Goal: Task Accomplishment & Management: Use online tool/utility

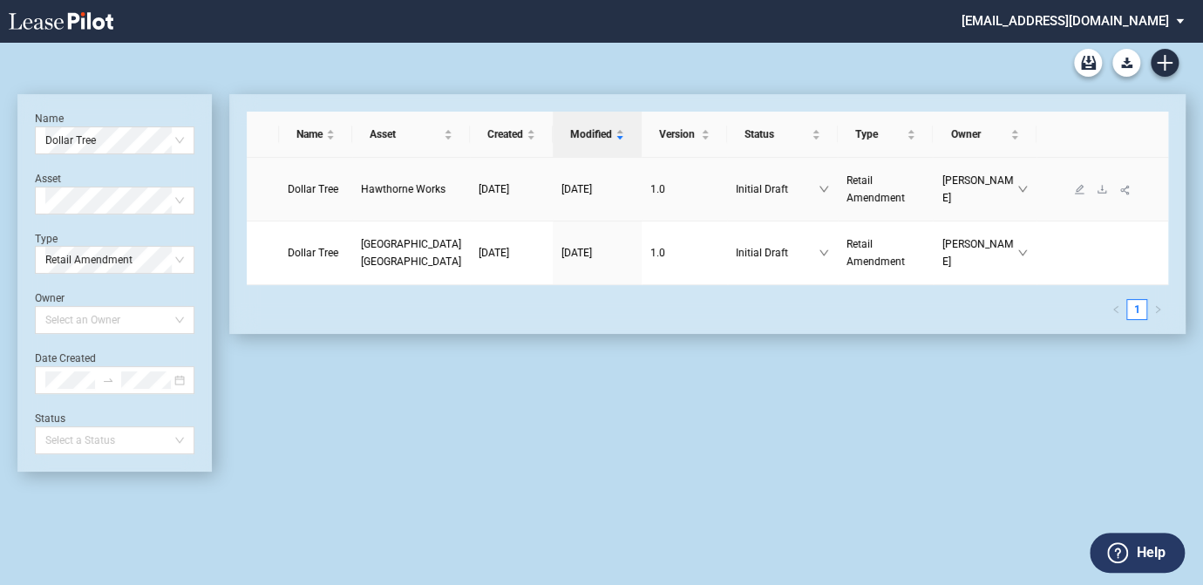
click at [408, 185] on span "Hawthorne Works" at bounding box center [403, 189] width 85 height 12
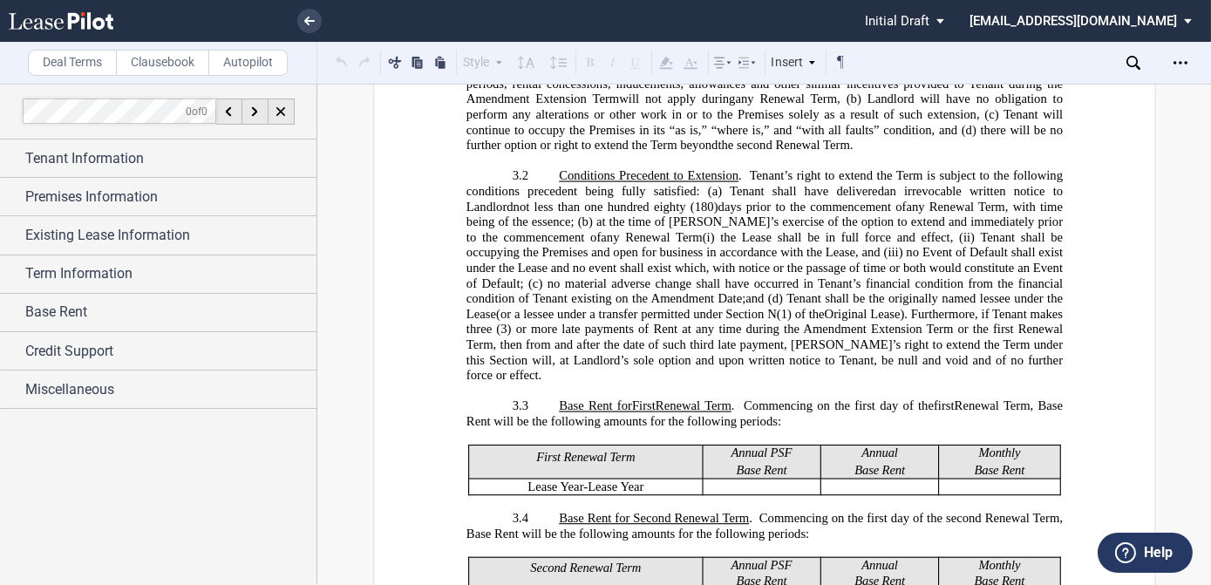
scroll to position [1506, 0]
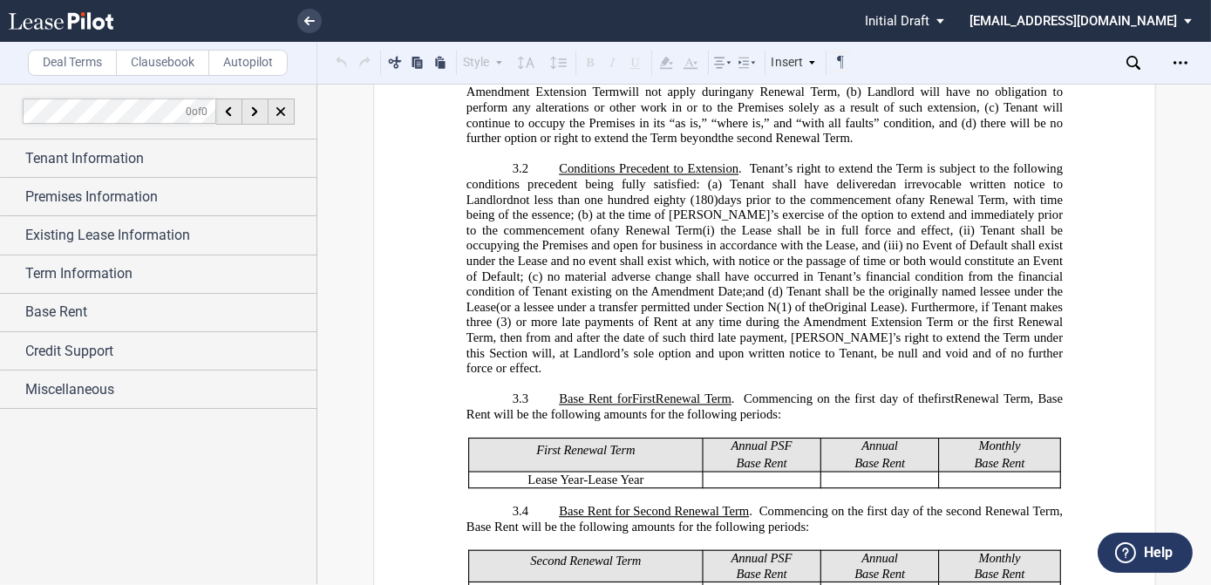
click at [74, 57] on label "Deal Terms" at bounding box center [72, 63] width 89 height 26
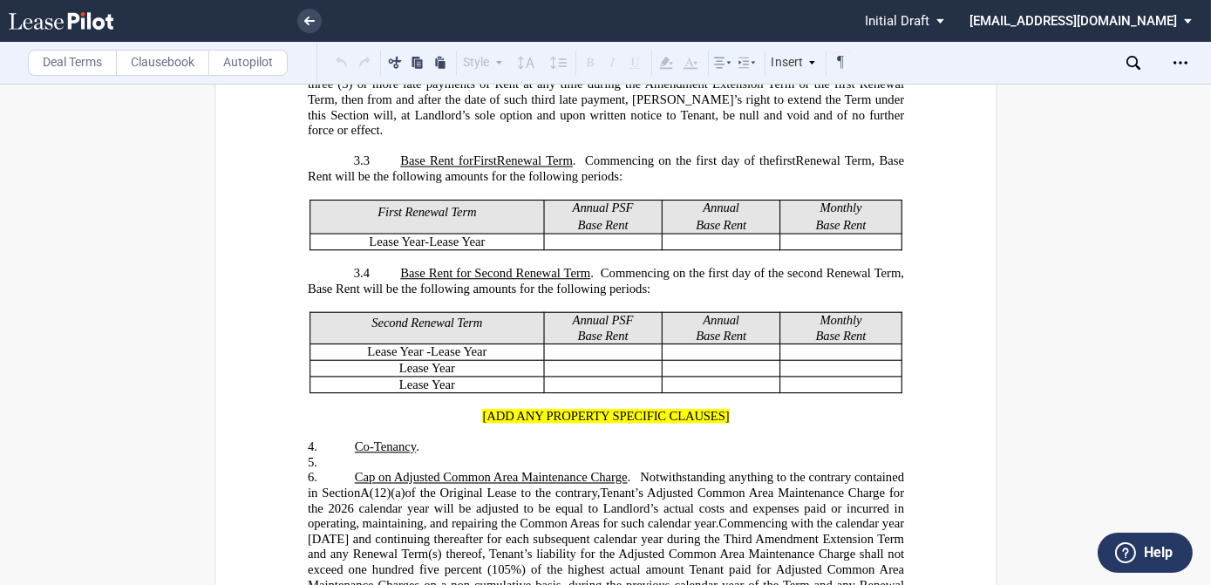
scroll to position [1823, 0]
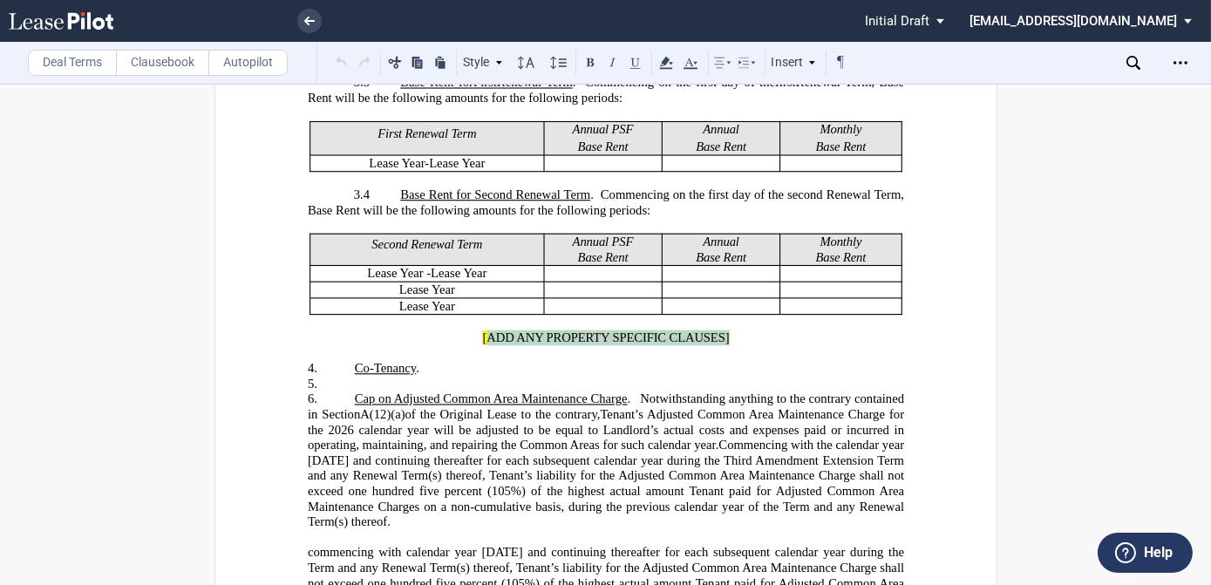
drag, startPoint x: 726, startPoint y: 323, endPoint x: 481, endPoint y: 315, distance: 245.2
click at [481, 331] on p "[ADD ANY PROPERTY SPECIFIC CLAUSES]" at bounding box center [605, 339] width 596 height 16
drag, startPoint x: 481, startPoint y: 315, endPoint x: 498, endPoint y: 317, distance: 16.8
click at [498, 331] on span "[ADD ANY PROPERTY SPECIFIC CLAUSES]" at bounding box center [605, 338] width 247 height 15
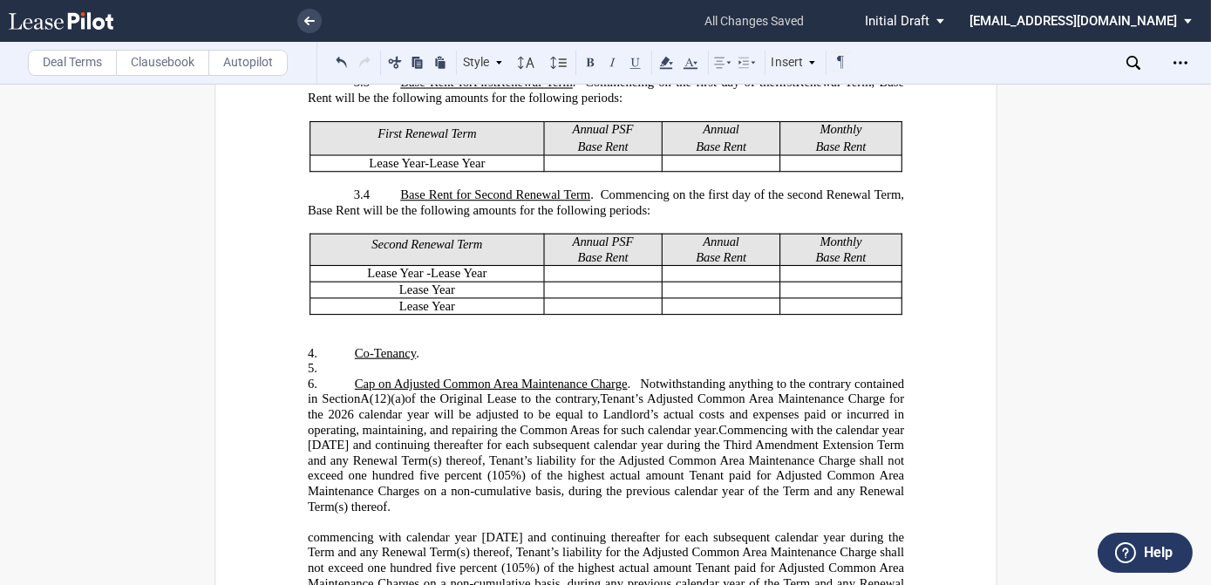
click at [365, 331] on p "﻿" at bounding box center [605, 339] width 596 height 16
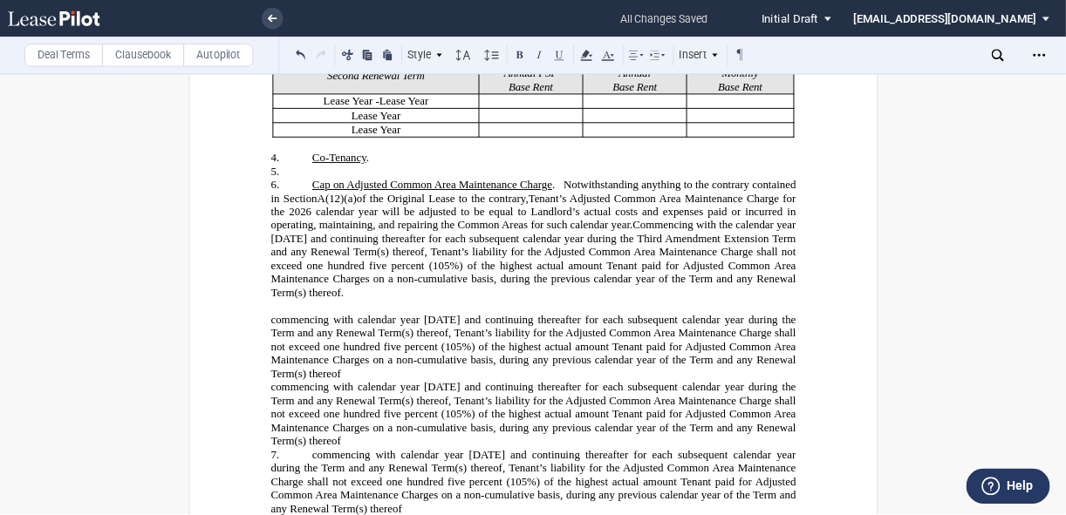
scroll to position [2061, 0]
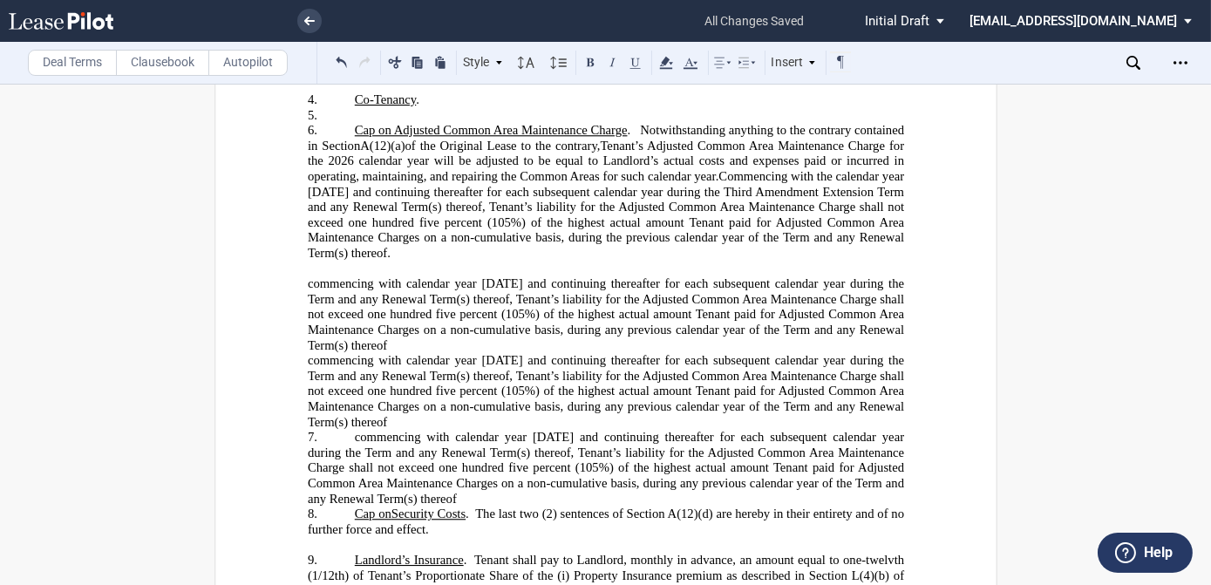
click at [349, 430] on p "7. commencing with calendar year 2026 and continuing thereafter for each subseq…" at bounding box center [605, 468] width 596 height 77
click at [399, 389] on p "﻿ ﻿ ﻿ commencing with calendar year 2026 and continuing thereafter for each sub…" at bounding box center [605, 391] width 596 height 77
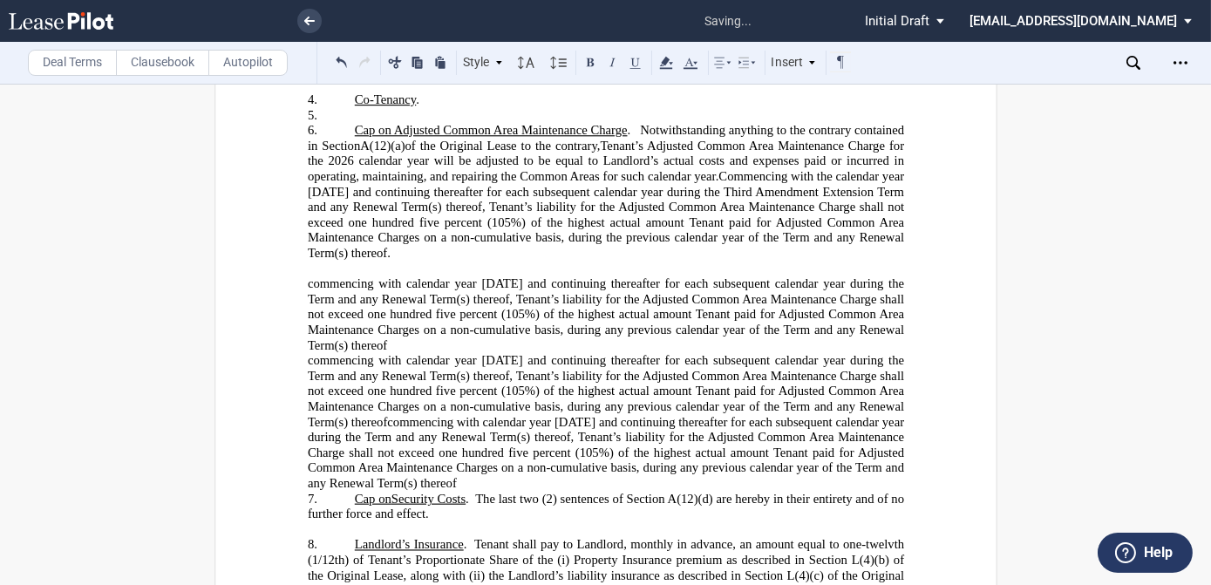
click at [408, 319] on p "﻿ ﻿ ﻿ commencing with calendar year 2026 and continuing thereafter for each sub…" at bounding box center [605, 314] width 596 height 77
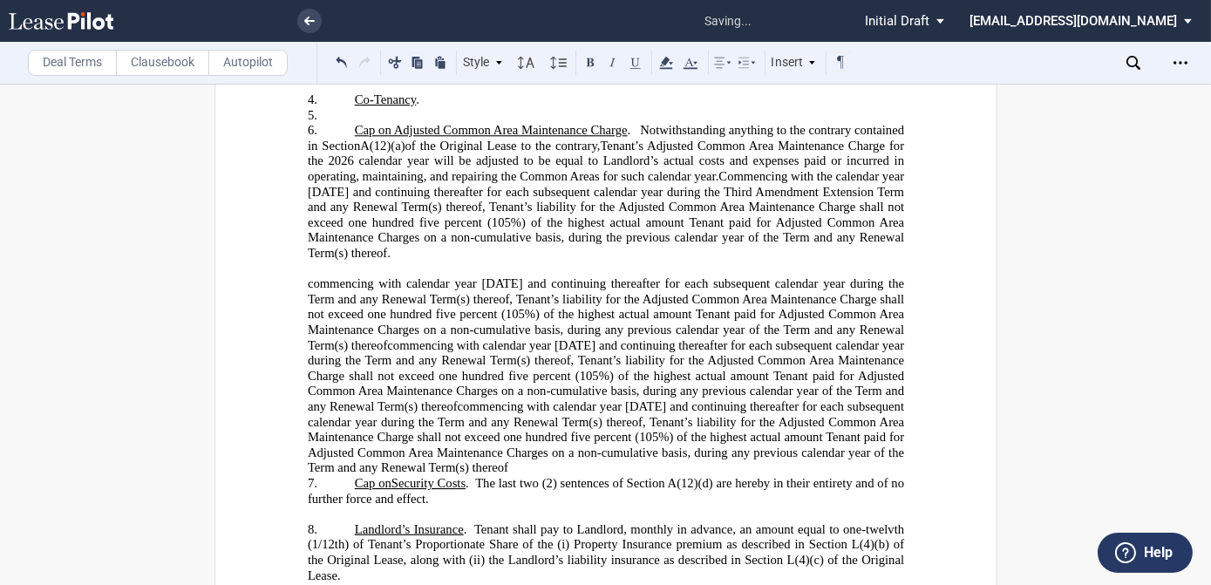
click at [515, 431] on p "﻿ ﻿ ﻿ commencing with calendar year 2026 and continuing thereafter for each sub…" at bounding box center [605, 376] width 596 height 200
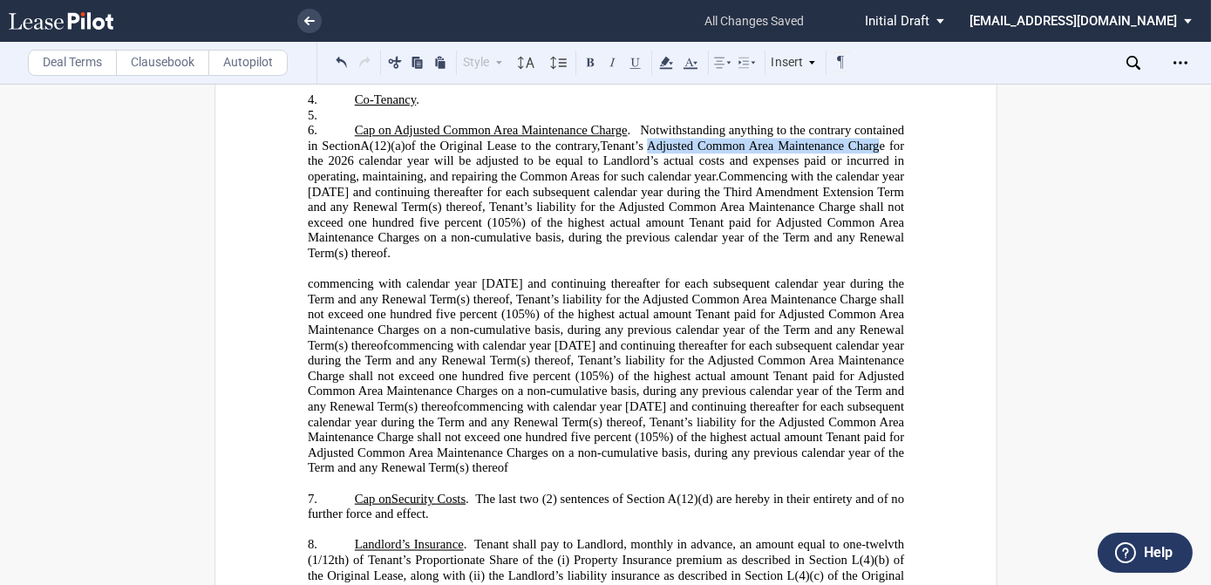
drag, startPoint x: 646, startPoint y: 125, endPoint x: 878, endPoint y: 119, distance: 232.0
click at [878, 138] on span "Tenant’s Adjusted Common Area Maintenance Charge for the 2026 calendar year wil…" at bounding box center [607, 160] width 600 height 45
click at [794, 169] on span "ommencing with the calendar year 2027 and continuing thereafter for each subseq…" at bounding box center [607, 214] width 600 height 91
click at [427, 221] on p "6. ​Cap on ﻿﻿Adjusted Common Area Maintenance Charge . Notwithstanding anything…" at bounding box center [605, 192] width 596 height 138
click at [562, 198] on span "ommencing with the calendar year 2027 and continuing thereafter for each subseq…" at bounding box center [607, 214] width 600 height 91
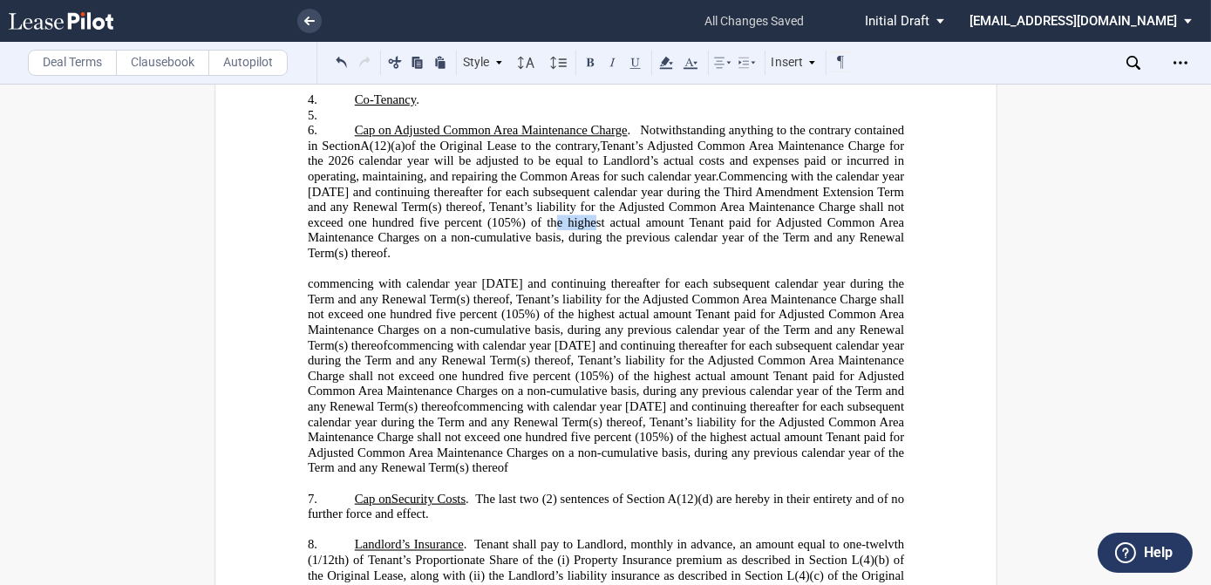
drag, startPoint x: 562, startPoint y: 199, endPoint x: 602, endPoint y: 196, distance: 39.3
click at [602, 196] on span "ommencing with the calendar year 2027 and continuing thereafter for each subseq…" at bounding box center [607, 214] width 600 height 91
drag, startPoint x: 563, startPoint y: 301, endPoint x: 709, endPoint y: 301, distance: 145.6
click at [709, 301] on span "commencing with calendar year 2026 and continuing thereafter for each subsequen…" at bounding box center [607, 314] width 600 height 76
click at [615, 301] on span "commencing with calendar year 2026 and continuing thereafter for each subsequen…" at bounding box center [607, 314] width 600 height 76
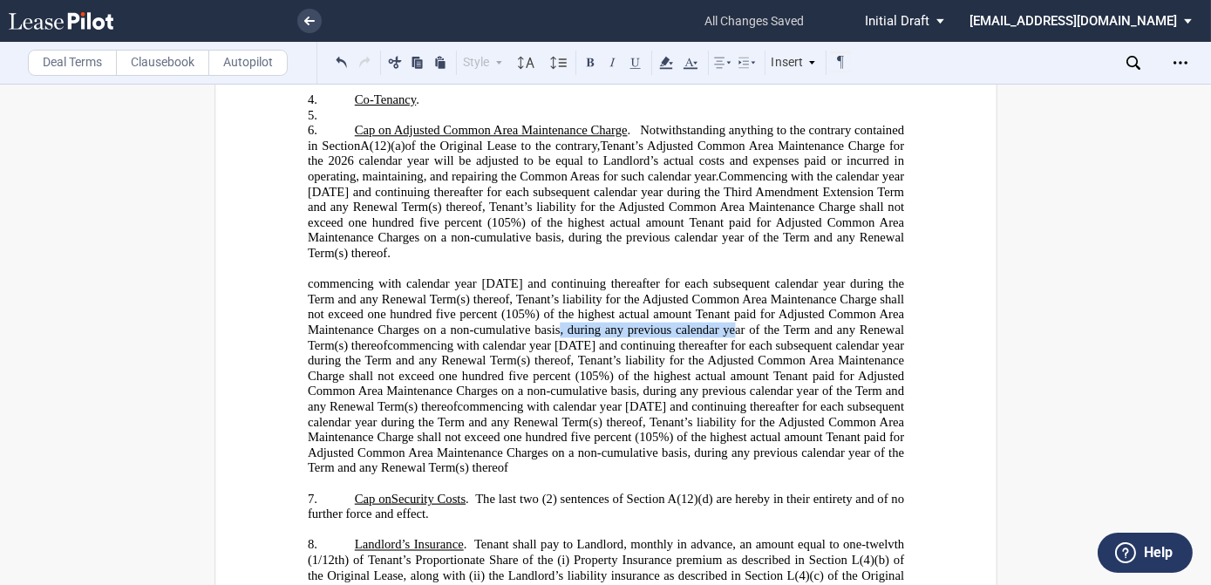
drag, startPoint x: 562, startPoint y: 299, endPoint x: 742, endPoint y: 303, distance: 179.7
click at [742, 303] on span "commencing with calendar year 2026 and continuing thereafter for each subsequen…" at bounding box center [607, 314] width 600 height 76
drag, startPoint x: 565, startPoint y: 215, endPoint x: 739, endPoint y: 213, distance: 173.5
click at [739, 213] on span "ommencing with the calendar year 2027 and continuing thereafter for each subseq…" at bounding box center [607, 214] width 600 height 91
click at [411, 215] on span "ommencing with the calendar year 2027 and continuing thereafter for each subseq…" at bounding box center [607, 214] width 600 height 91
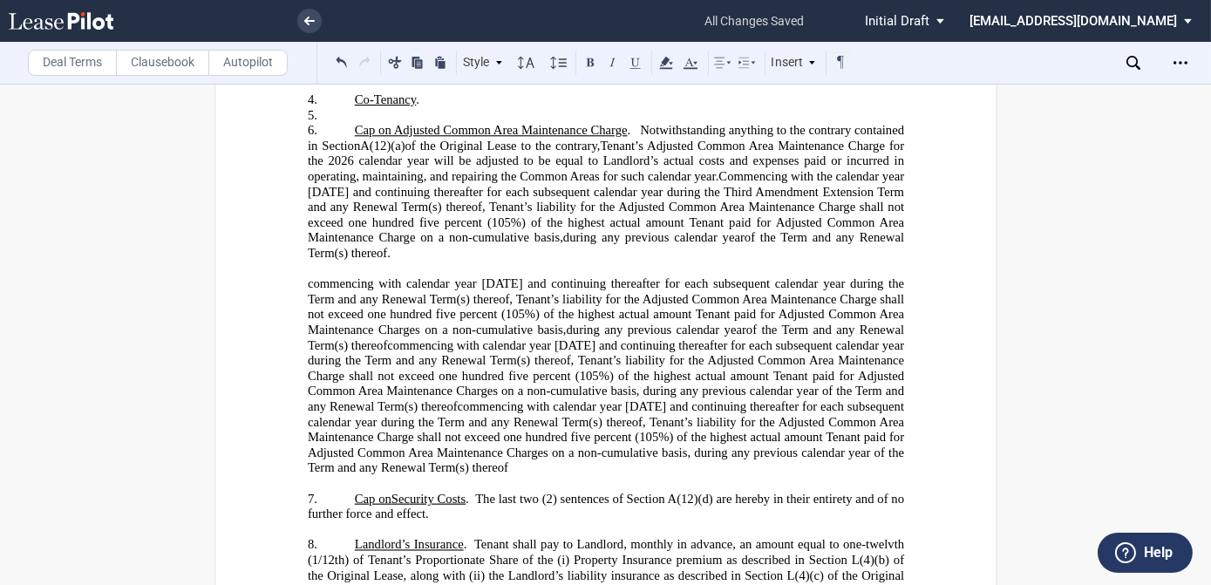
click at [770, 198] on span "ommencing with the calendar year 2027 and continuing thereafter for each subseq…" at bounding box center [607, 214] width 600 height 91
click at [407, 213] on span "ommencing with the calendar year 2027 and continuing thereafter for each subseq…" at bounding box center [607, 214] width 600 height 91
drag, startPoint x: 423, startPoint y: 201, endPoint x: 407, endPoint y: 251, distance: 52.1
click at [407, 276] on span "commencing with calendar year 2026 and continuing thereafter for each subsequen…" at bounding box center [607, 314] width 600 height 76
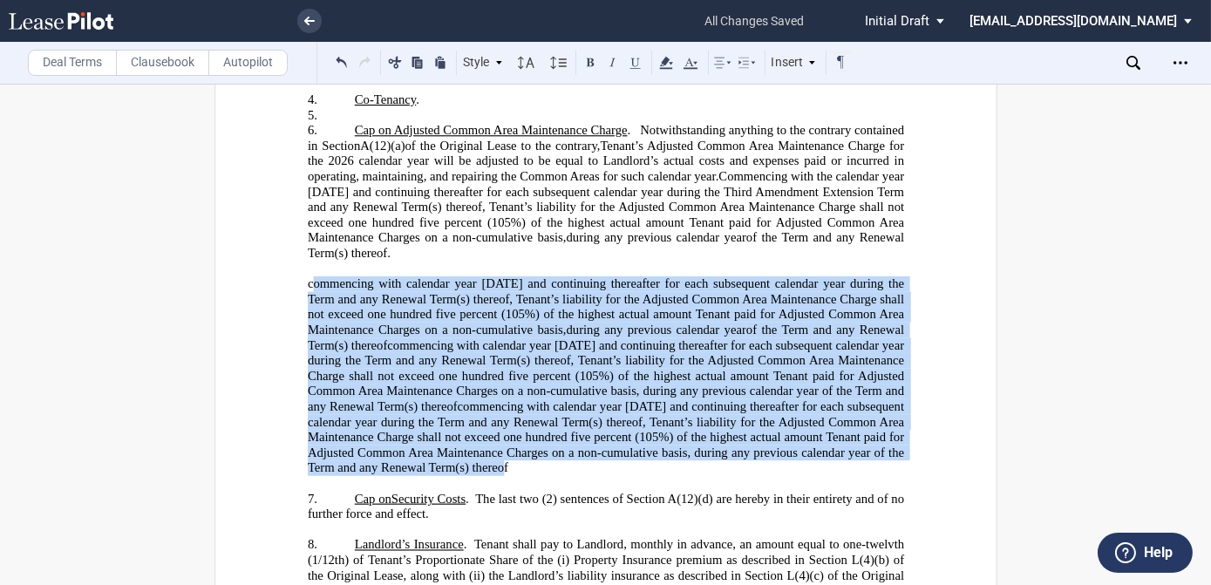
drag, startPoint x: 306, startPoint y: 259, endPoint x: 507, endPoint y: 426, distance: 261.3
click at [507, 426] on p "﻿ ﻿ ﻿ commencing with calendar year 2026 and continuing thereafter for each sub…" at bounding box center [605, 376] width 596 height 200
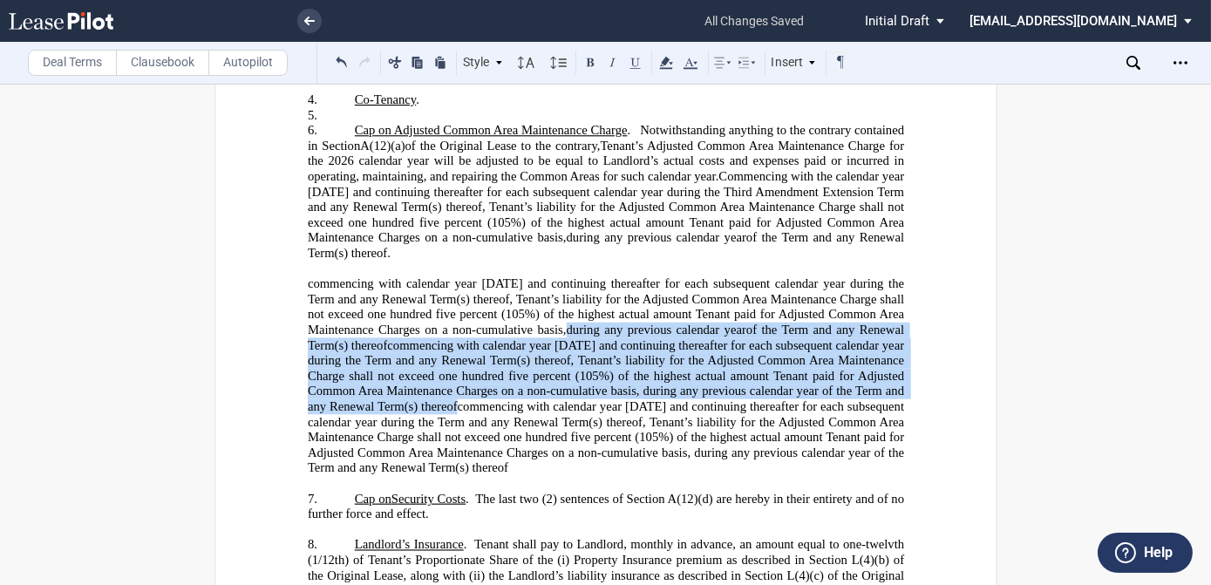
drag, startPoint x: 507, startPoint y: 426, endPoint x: 450, endPoint y: 342, distance: 101.8
click at [450, 340] on span "commencing with calendar year 2026 and continuing thereafter for each subsequen…" at bounding box center [607, 375] width 600 height 76
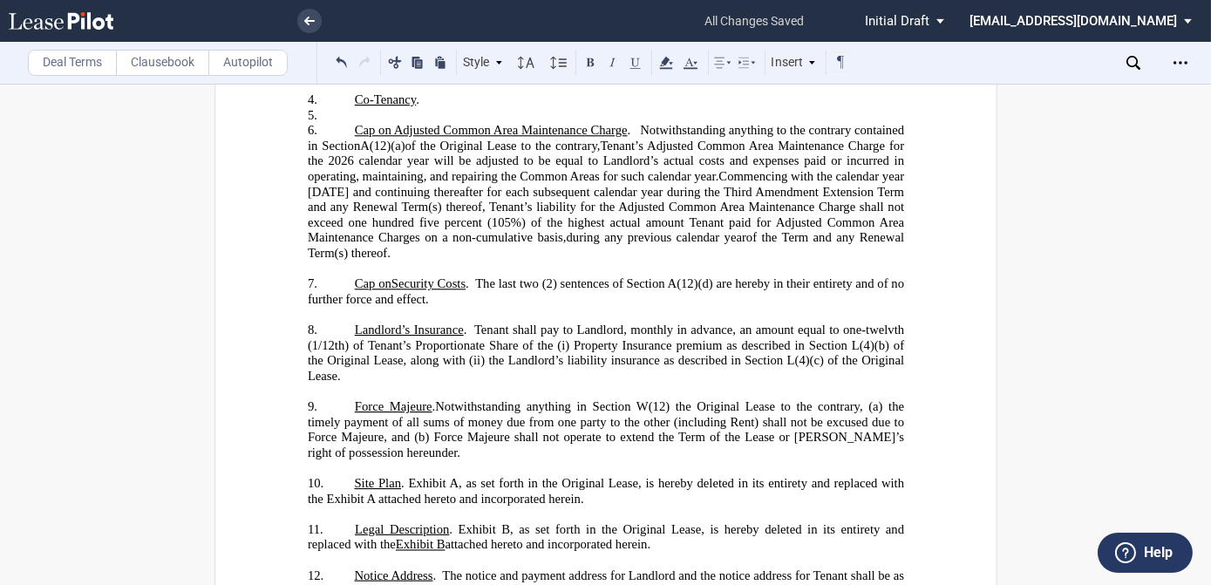
click at [781, 276] on span ". T﻿he last two (2) sentences of Section A(12)(d) are hereby in their entirety …" at bounding box center [607, 291] width 600 height 30
click at [469, 323] on span "﻿ Landlord’s Insurance . Tenant shall pay to Landlord, monthly in advance, an a…" at bounding box center [607, 353] width 600 height 60
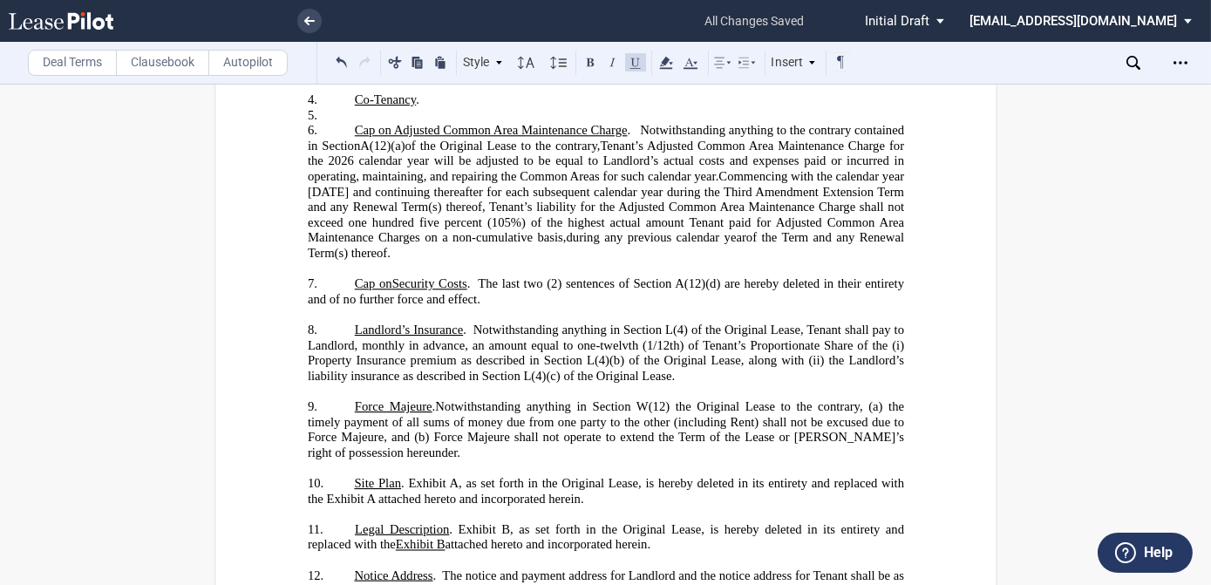
click at [610, 330] on span "﻿ Landlord’s Insurance . Notwithstanding anything in Section L(4) of the Origin…" at bounding box center [607, 353] width 600 height 60
click at [575, 331] on span "﻿ Landlord’s Insurance . Notwithstanding anything in Section L(4) of the Origin…" at bounding box center [607, 353] width 600 height 60
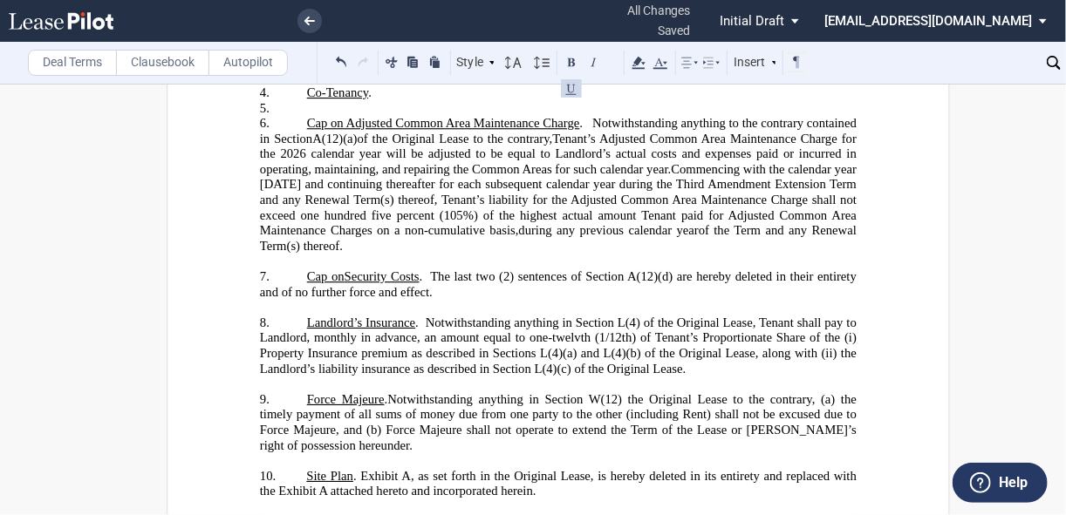
scroll to position [2130, 0]
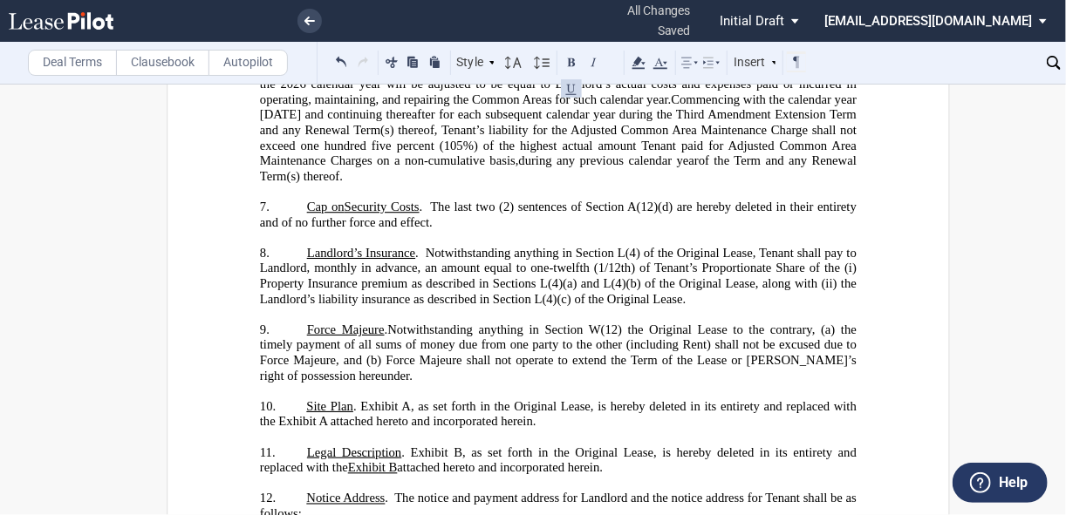
click at [626, 305] on span "﻿ Landlord’s Insurance . Notwithstanding anything in Section L(4) of the Origin…" at bounding box center [560, 275] width 600 height 60
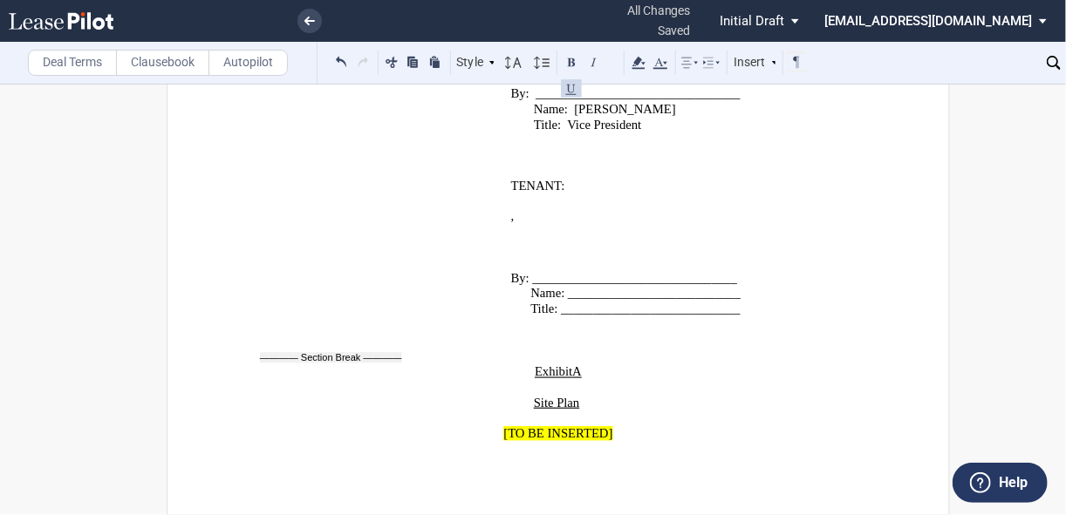
scroll to position [3889, 0]
click at [503, 419] on p "﻿" at bounding box center [558, 419] width 596 height 16
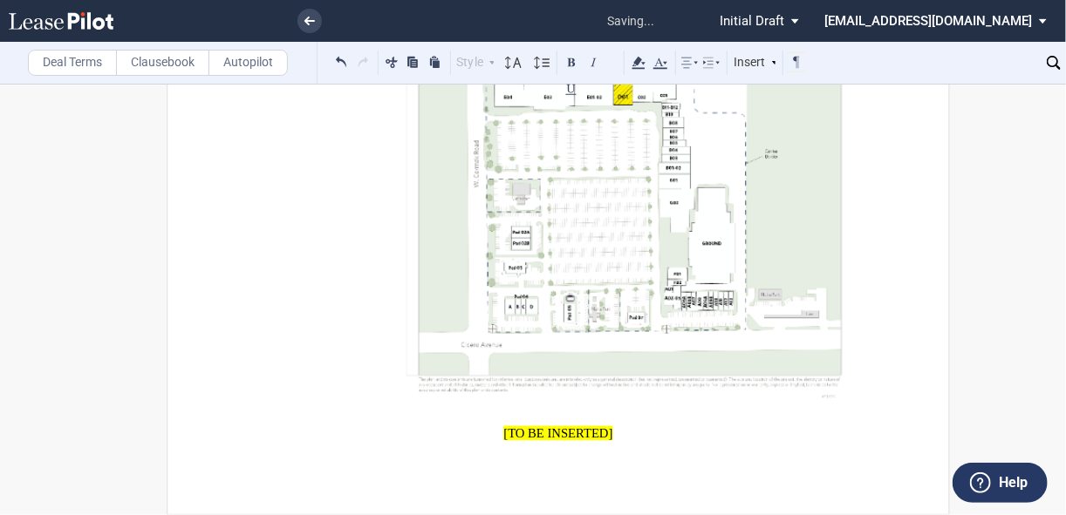
scroll to position [4386, 0]
click at [528, 436] on span "[TO BE INSERTED]" at bounding box center [557, 433] width 109 height 15
drag, startPoint x: 603, startPoint y: 434, endPoint x: 515, endPoint y: 437, distance: 88.1
click at [515, 437] on span "[TO BE INSERTED]" at bounding box center [557, 433] width 109 height 15
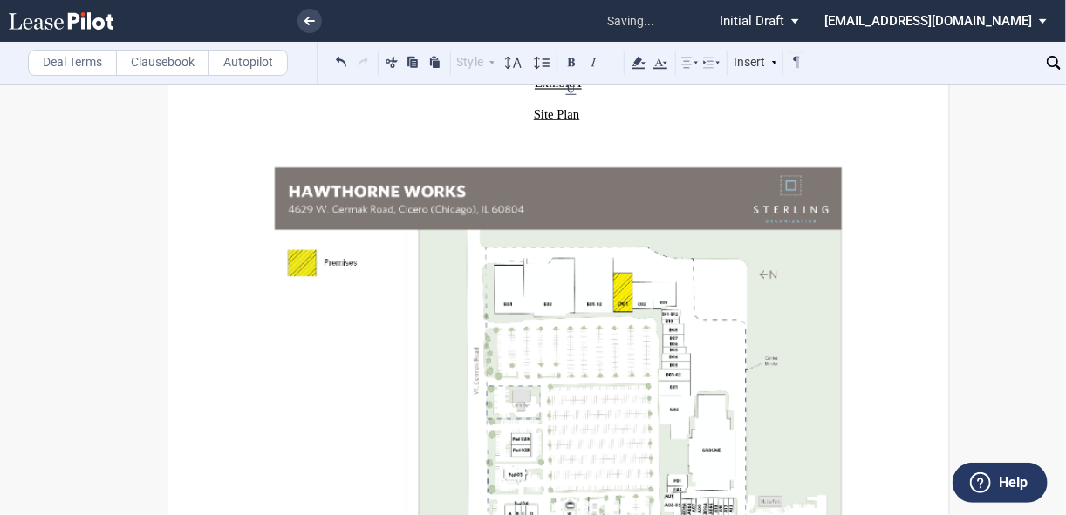
scroll to position [4106, 0]
drag, startPoint x: 371, startPoint y: 217, endPoint x: 317, endPoint y: 219, distance: 53.2
click at [317, 219] on p "﻿ ﻿" at bounding box center [558, 376] width 596 height 480
click at [317, 217] on p "﻿ ﻿" at bounding box center [558, 376] width 596 height 480
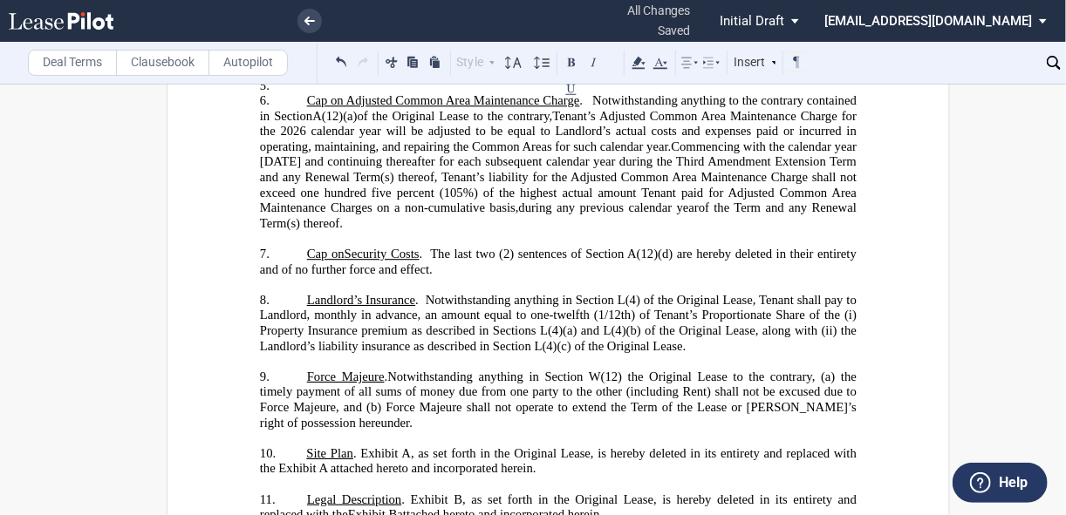
scroll to position [2014, 0]
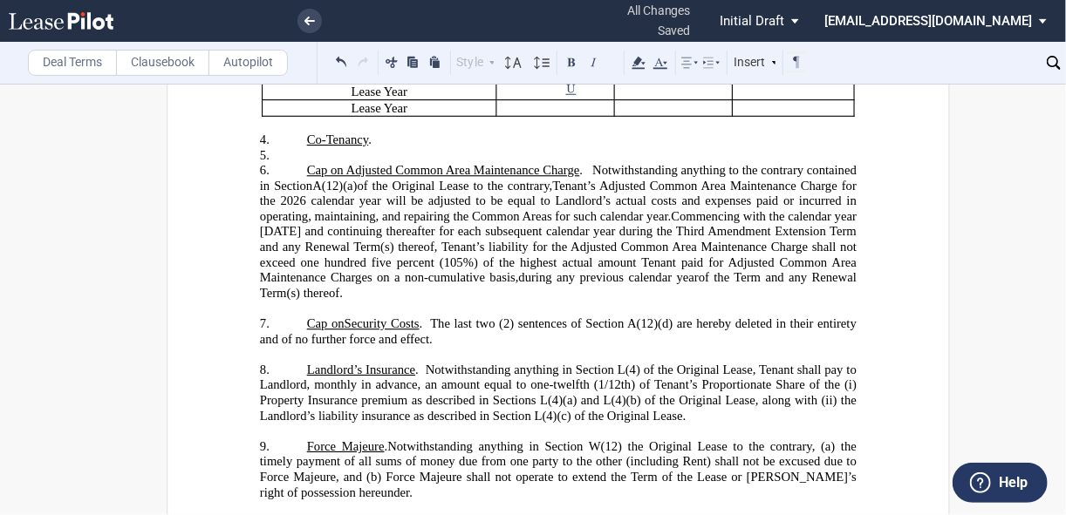
click at [388, 147] on p "4. ﻿Co-Tenancy ." at bounding box center [558, 140] width 596 height 16
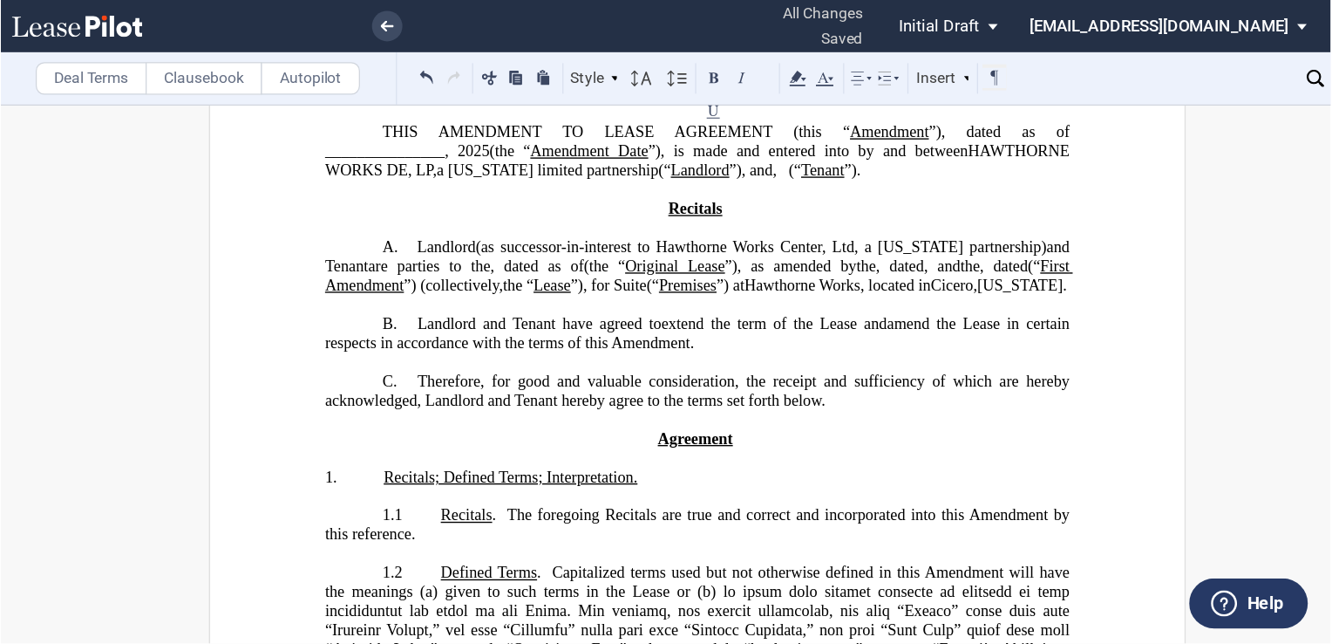
scroll to position [0, 0]
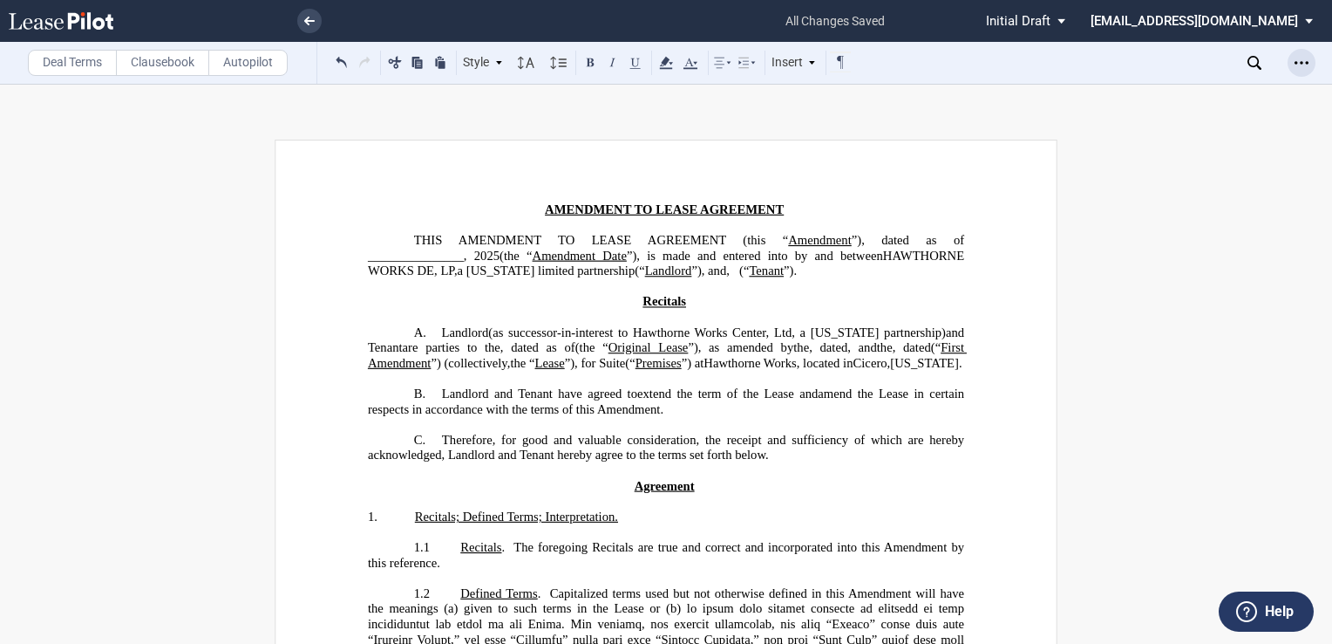
click at [1210, 67] on icon "Open Lease options menu" at bounding box center [1302, 63] width 14 height 14
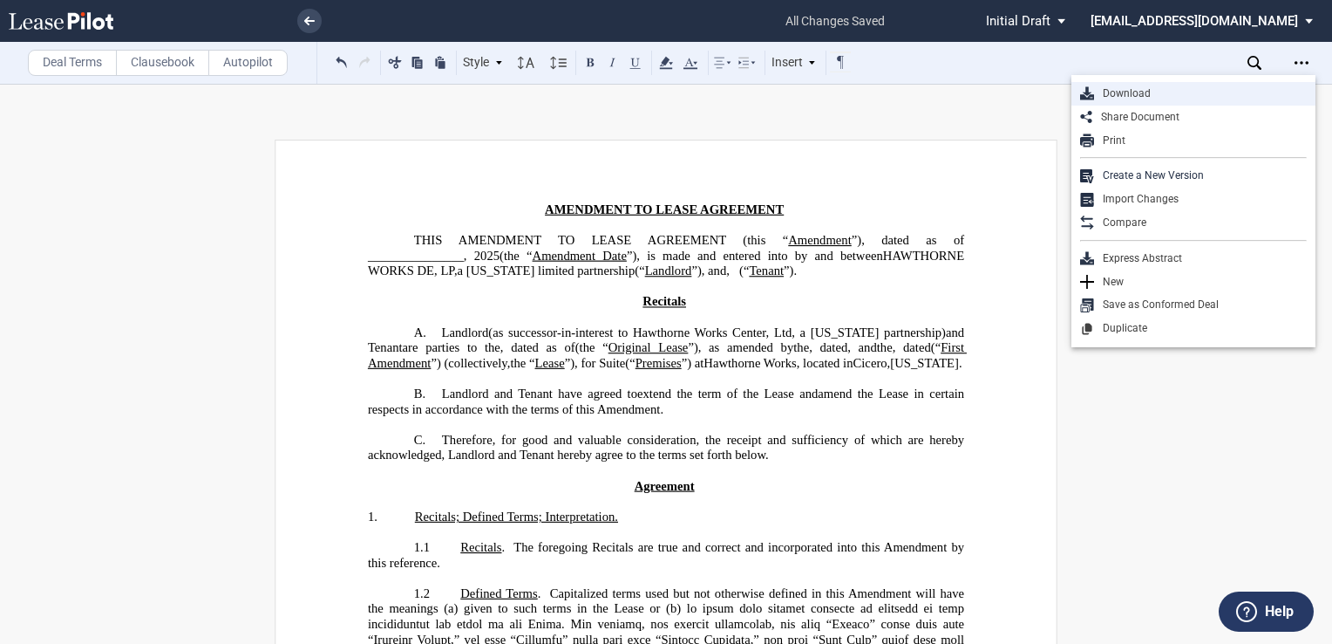
click at [1170, 91] on div "Download" at bounding box center [1200, 93] width 213 height 15
